Goal: Task Accomplishment & Management: Manage account settings

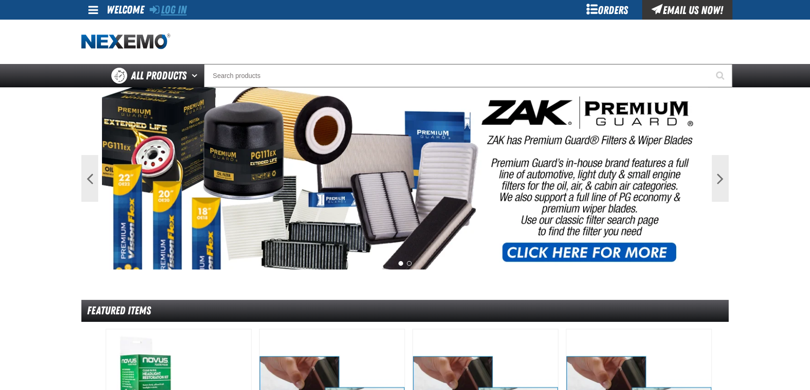
click at [173, 7] on link "Log In" at bounding box center [168, 9] width 37 height 13
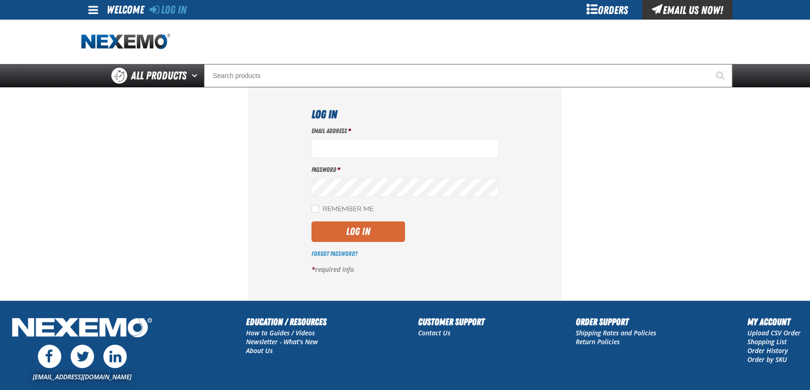
type input "[EMAIL_ADDRESS][DOMAIN_NAME]"
click at [373, 229] on button "Log In" at bounding box center [357, 232] width 93 height 21
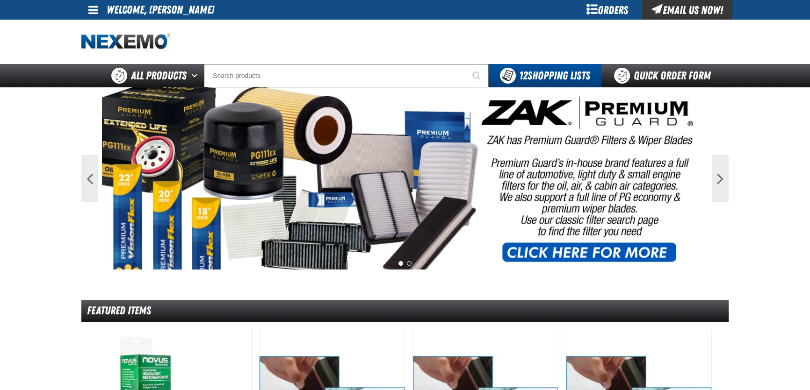
click at [91, 13] on span at bounding box center [93, 9] width 10 height 11
click at [108, 29] on link "My Account My Account" at bounding box center [107, 27] width 42 height 9
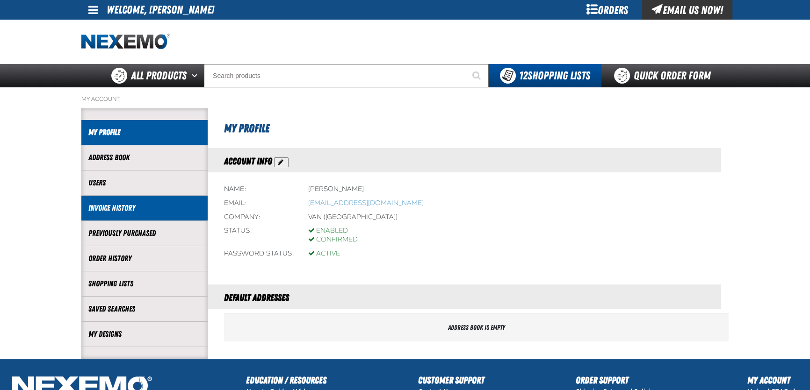
click at [104, 208] on link "Invoice History" at bounding box center [144, 208] width 112 height 11
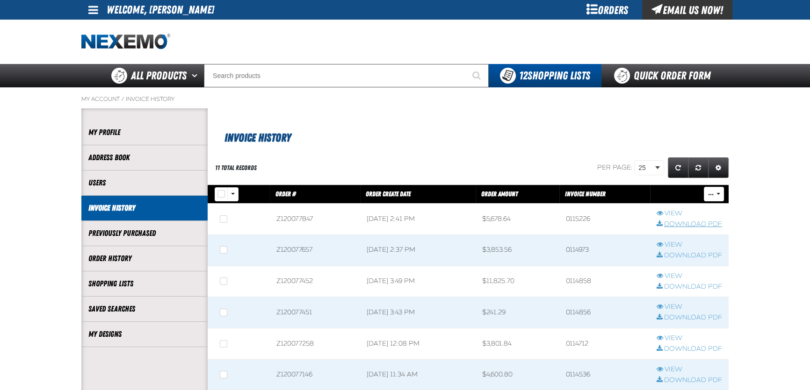
click at [708, 226] on link "Download PDF" at bounding box center [688, 224] width 65 height 9
